Goal: Find specific page/section

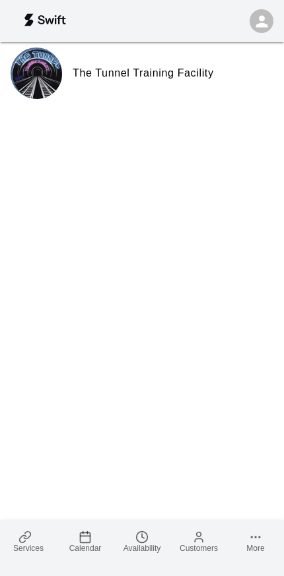
click at [21, 534] on icon at bounding box center [24, 536] width 13 height 13
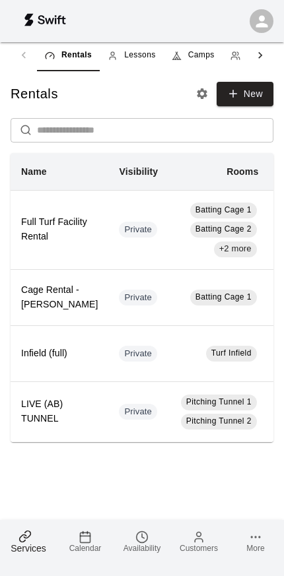
click at [202, 49] on span "Camps" at bounding box center [201, 55] width 26 height 13
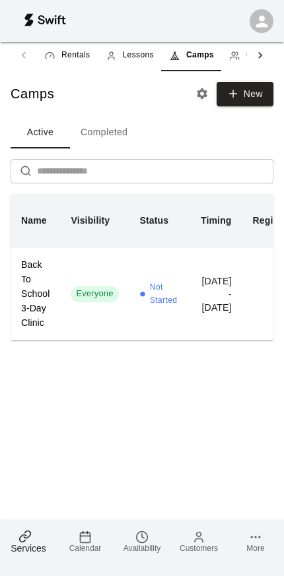
click at [40, 326] on h6 "Back To School 3-Day Clinic" at bounding box center [35, 294] width 28 height 73
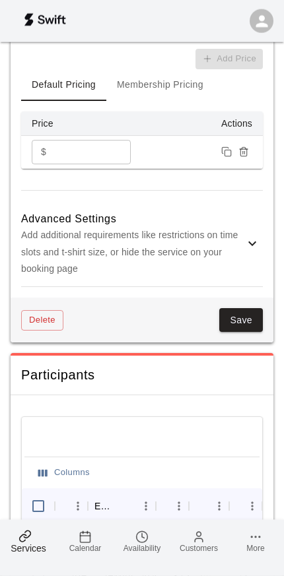
scroll to position [1730, 0]
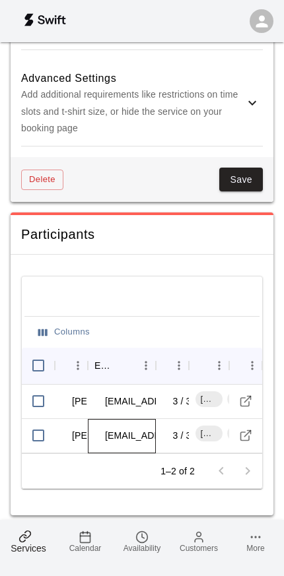
click at [125, 424] on td "[EMAIL_ADDRESS][DOMAIN_NAME]" at bounding box center [184, 435] width 180 height 35
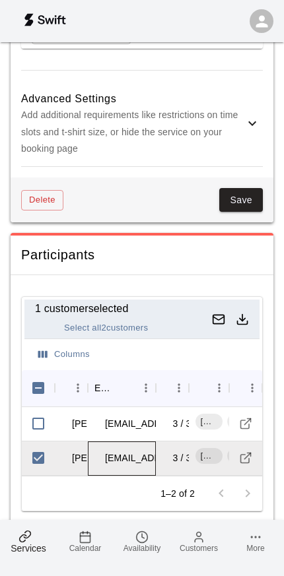
scroll to position [1709, 0]
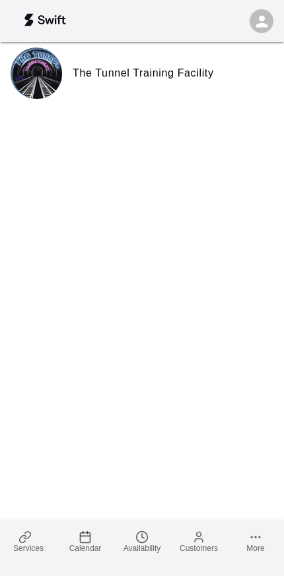
click at [21, 536] on icon at bounding box center [23, 538] width 7 height 7
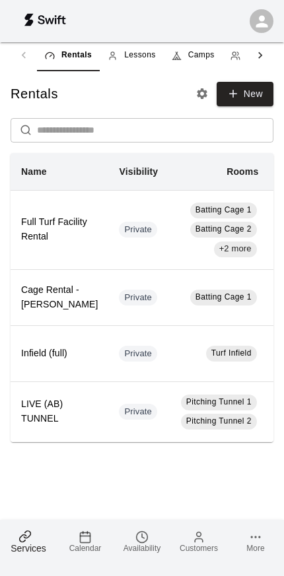
click at [202, 51] on span "Camps" at bounding box center [201, 55] width 26 height 13
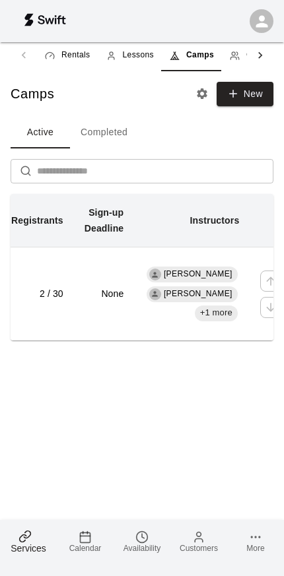
scroll to position [0, 321]
click at [202, 315] on span "+1 more" at bounding box center [212, 313] width 43 height 13
